Goal: Task Accomplishment & Management: Complete application form

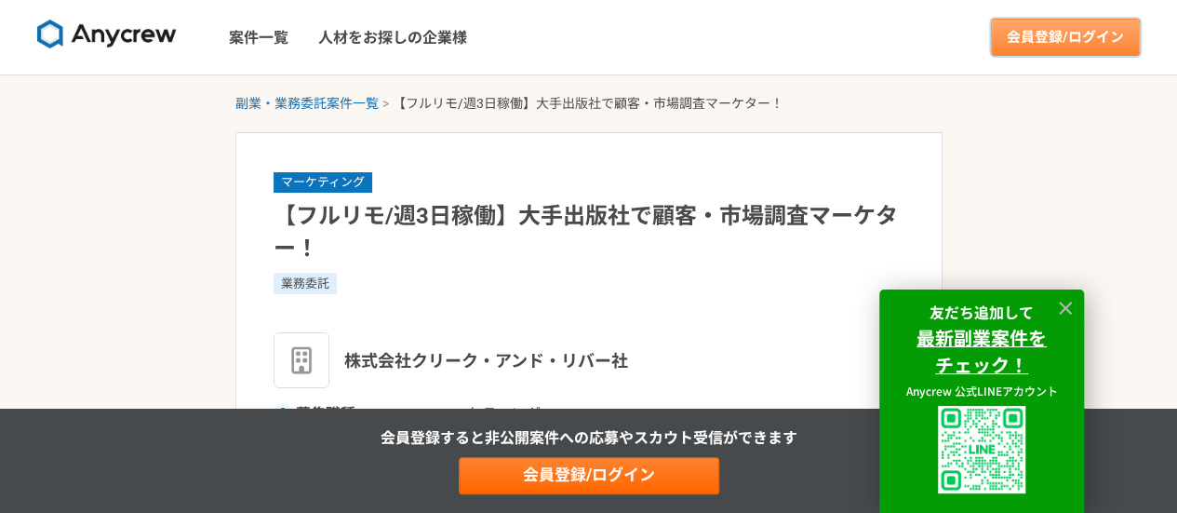
click at [1064, 39] on link "会員登録/ログイン" at bounding box center [1065, 37] width 149 height 37
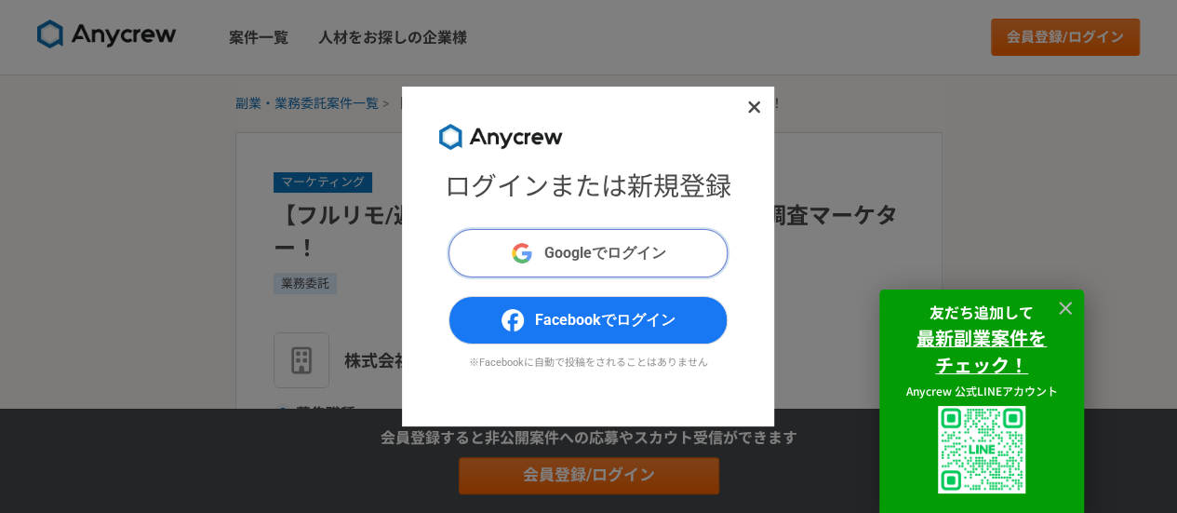
click at [638, 248] on span "Googleでログイン" at bounding box center [605, 253] width 122 height 22
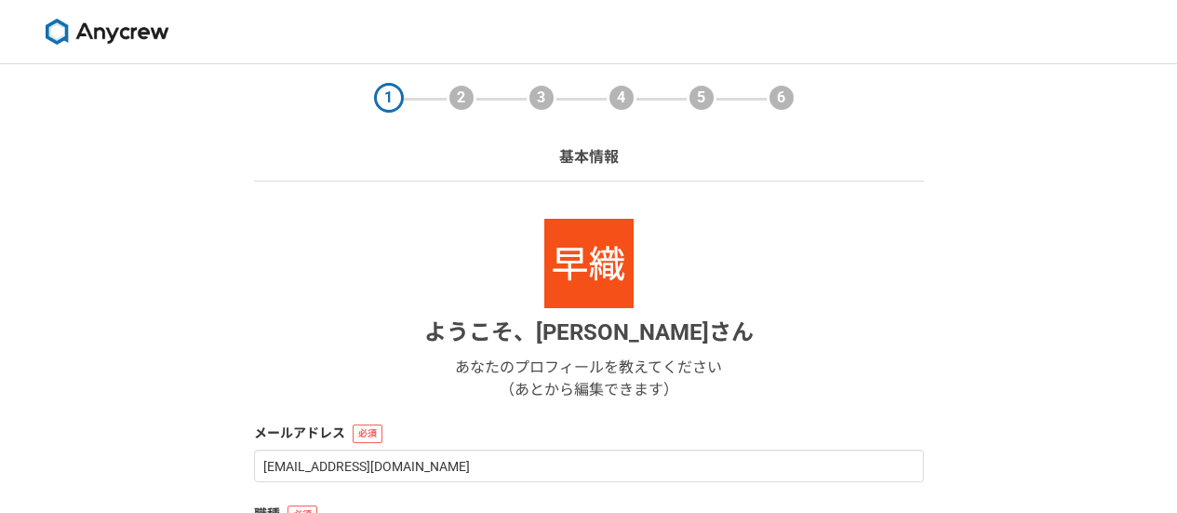
select select "13"
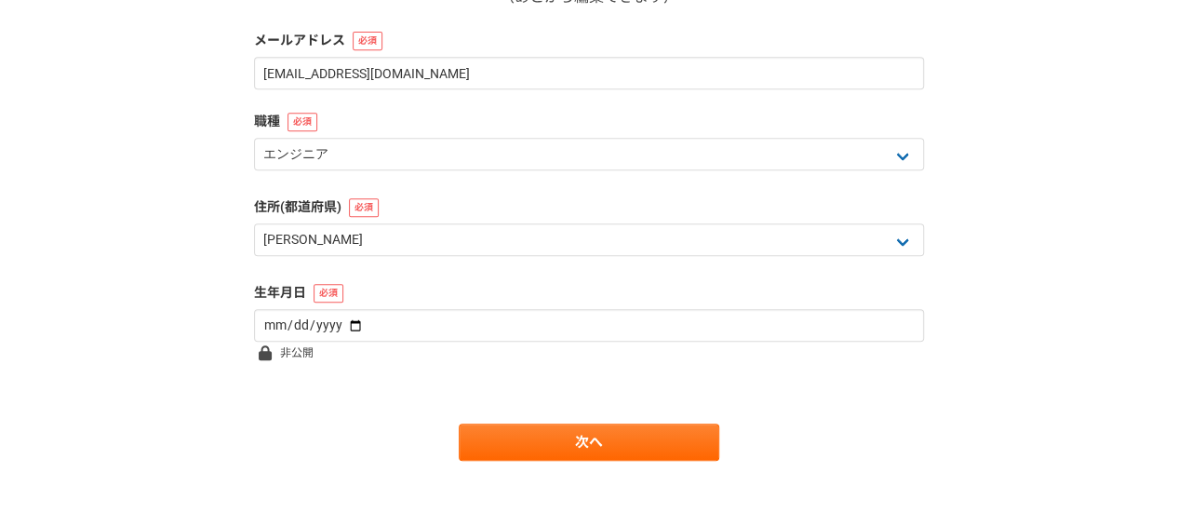
scroll to position [414, 0]
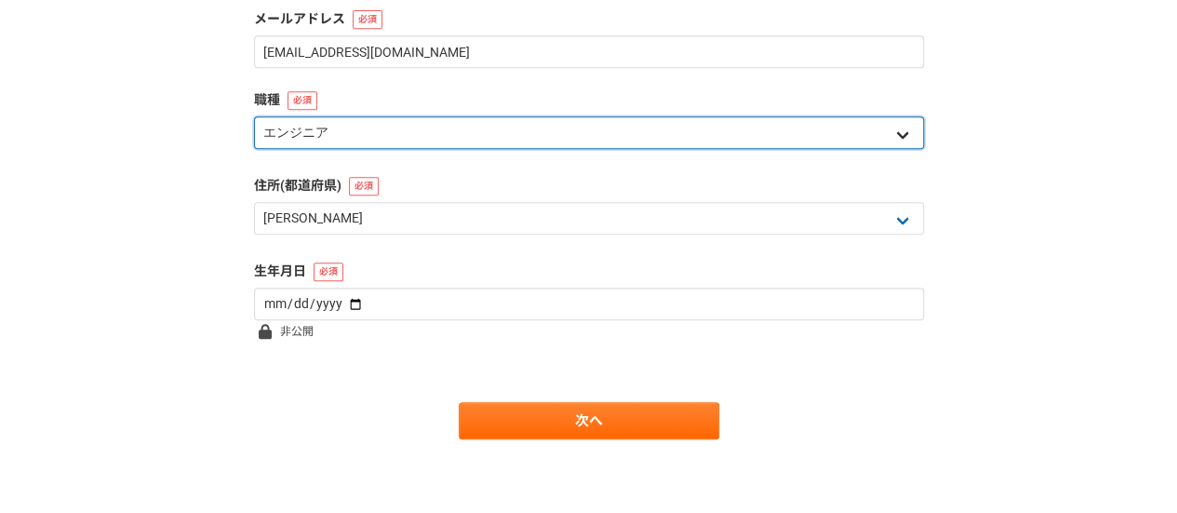
click at [428, 141] on select "エンジニア デザイナー ライター 営業 マーケティング 企画・事業開発 バックオフィス その他" at bounding box center [589, 132] width 670 height 33
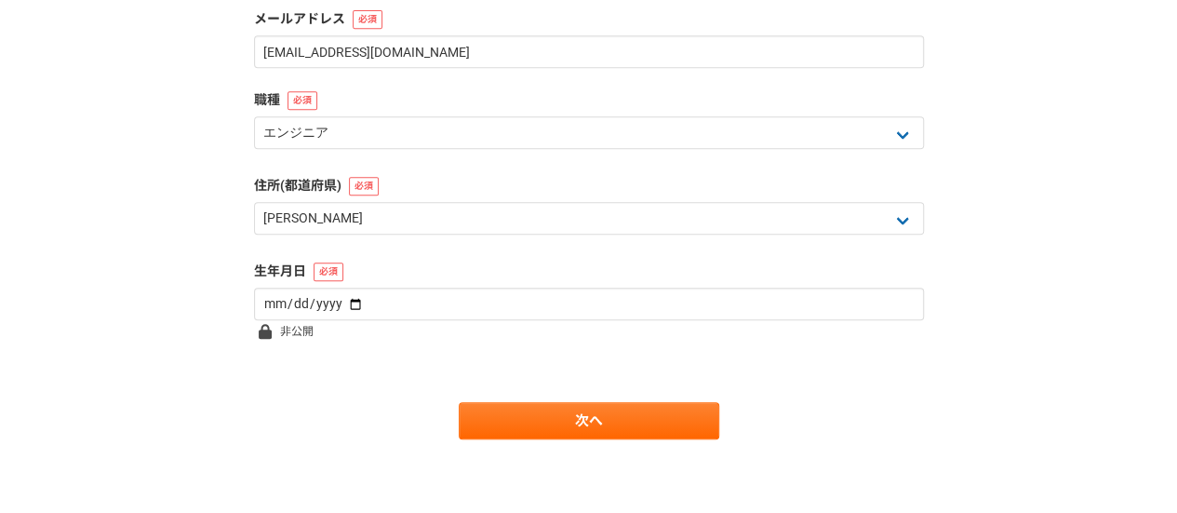
click at [171, 215] on div "1 2 3 4 5 6 基本情報 ようこそ、 久野早織 さん あなたのプロフィールを教えてください （あとから編集できます） メールアドレス saori.ku…" at bounding box center [588, 81] width 1177 height 863
